Goal: Transaction & Acquisition: Purchase product/service

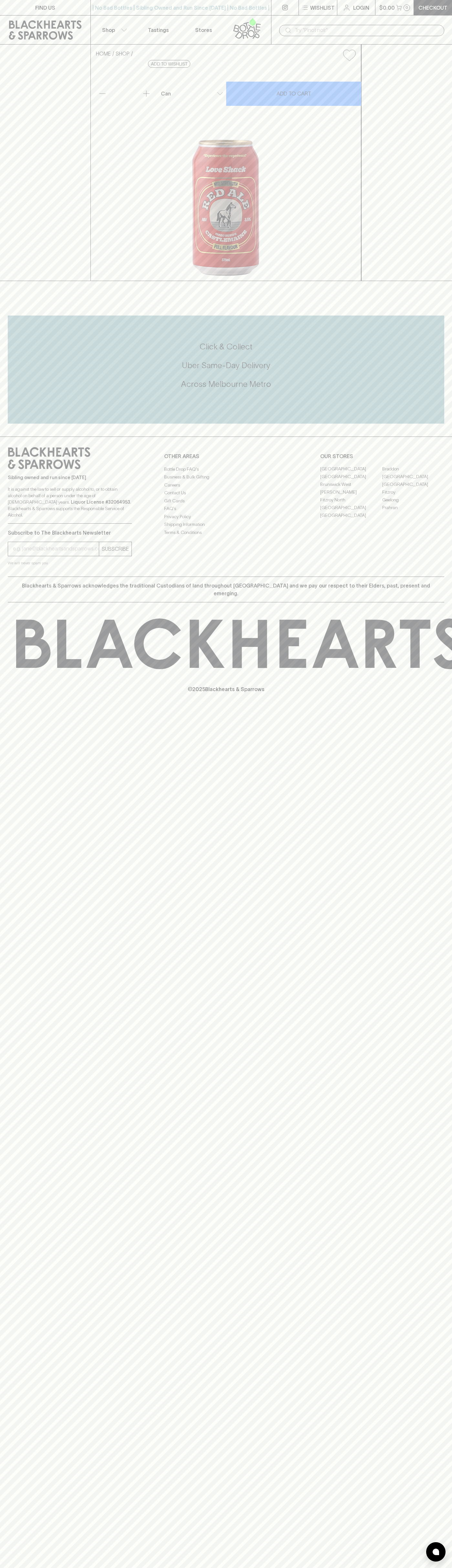
click at [273, 25] on div "​" at bounding box center [360, 30] width 181 height 29
click at [429, 1173] on div "FIND US | No Bad Bottles | Sibling Owned and Run Since 2006 | No Bad Bottles | …" at bounding box center [226, 784] width 452 height 1568
click at [109, 1568] on html "FIND US | No Bad Bottles | Sibling Owned and Run Since 2006 | No Bad Bottles | …" at bounding box center [226, 784] width 452 height 1568
click at [29, 1463] on div "FIND US | No Bad Bottles | Sibling Owned and Run Since 2006 | No Bad Bottles | …" at bounding box center [226, 784] width 452 height 1568
